Goal: Find contact information: Find contact information

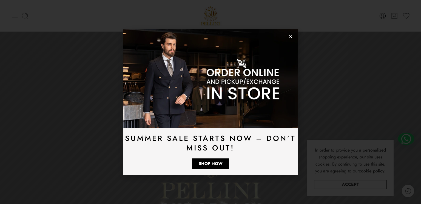
click at [292, 35] on icon "Close" at bounding box center [291, 37] width 4 height 4
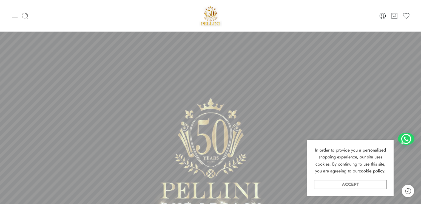
click at [363, 187] on link "Accept" at bounding box center [350, 184] width 73 height 9
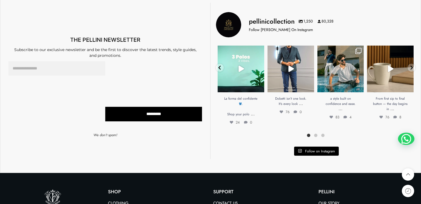
scroll to position [1587, 0]
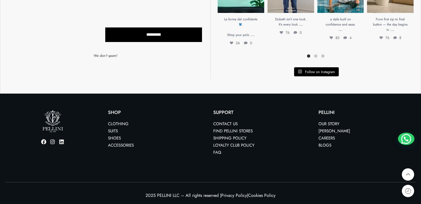
click at [219, 122] on link "Contact us" at bounding box center [225, 124] width 24 height 6
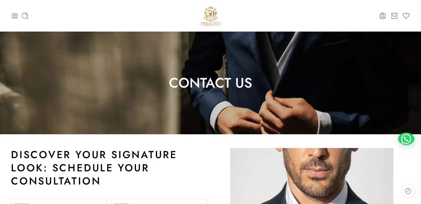
click at [7, 15] on div "0 Cart 0 Wishlist Search here Popular Searches:" at bounding box center [210, 15] width 421 height 23
click at [10, 16] on div "0 Cart 0 Wishlist Search here Popular Searches:" at bounding box center [210, 15] width 404 height 23
click at [293, 23] on div "0 Cart 0 Wishlist" at bounding box center [210, 15] width 399 height 23
click at [12, 10] on div "0 Cart 0 Wishlist" at bounding box center [210, 15] width 399 height 23
click at [14, 14] on icon at bounding box center [15, 16] width 8 height 8
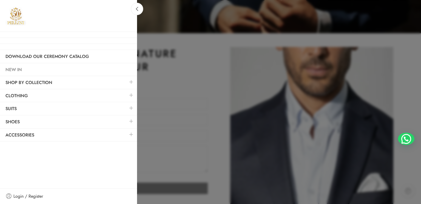
scroll to position [102, 0]
